Goal: Information Seeking & Learning: Learn about a topic

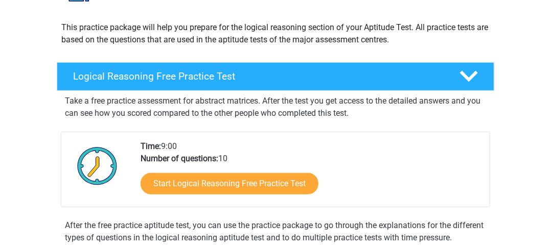
scroll to position [104, 0]
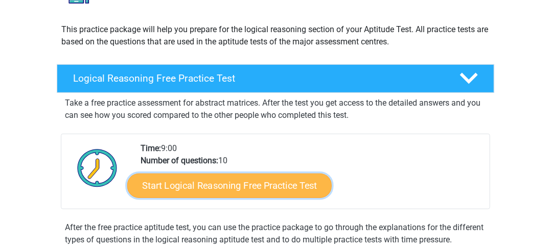
click at [284, 180] on link "Start Logical Reasoning Free Practice Test" at bounding box center [229, 185] width 204 height 25
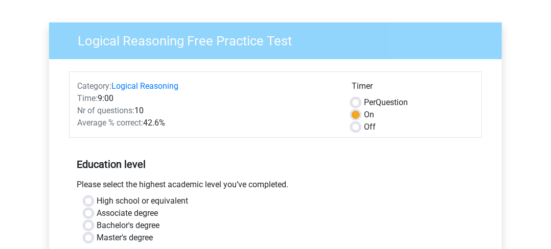
scroll to position [50, 0]
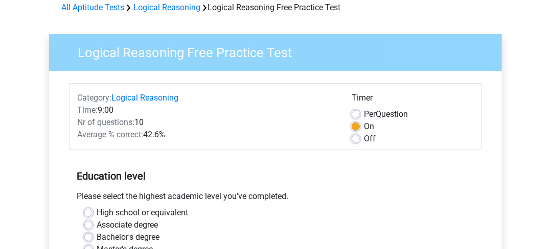
click at [121, 211] on label "High school or equivalent" at bounding box center [143, 213] width 92 height 12
click at [93, 211] on input "High school or equivalent" at bounding box center [88, 212] width 8 height 10
radio input "true"
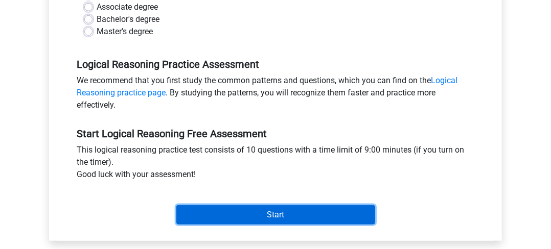
click at [276, 214] on input "Start" at bounding box center [275, 215] width 199 height 19
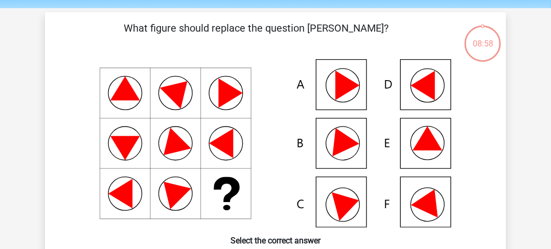
scroll to position [35, 0]
